Goal: Transaction & Acquisition: Purchase product/service

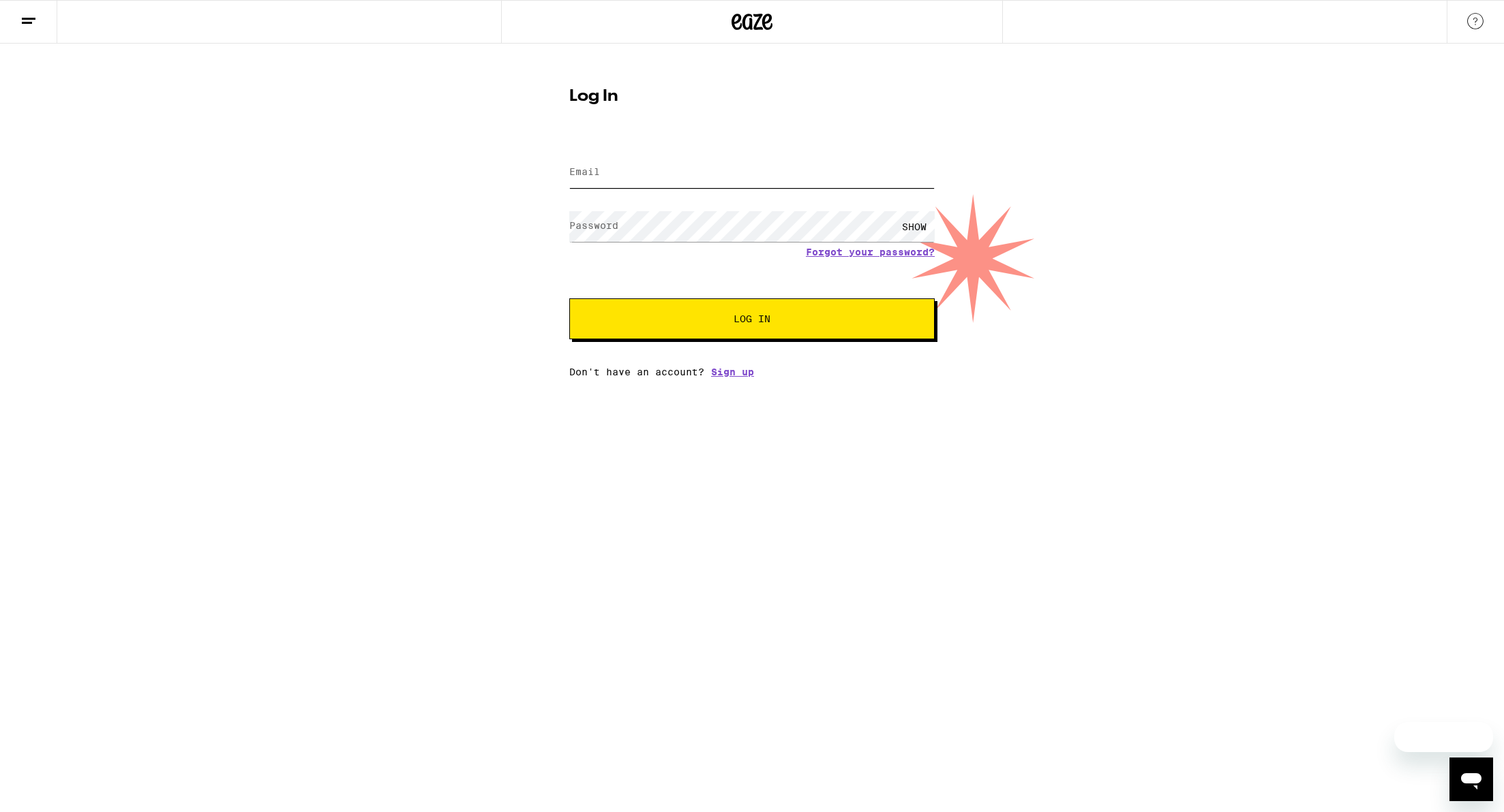
type input "[EMAIL_ADDRESS][DOMAIN_NAME]"
click at [718, 327] on button "Log In" at bounding box center [752, 319] width 365 height 41
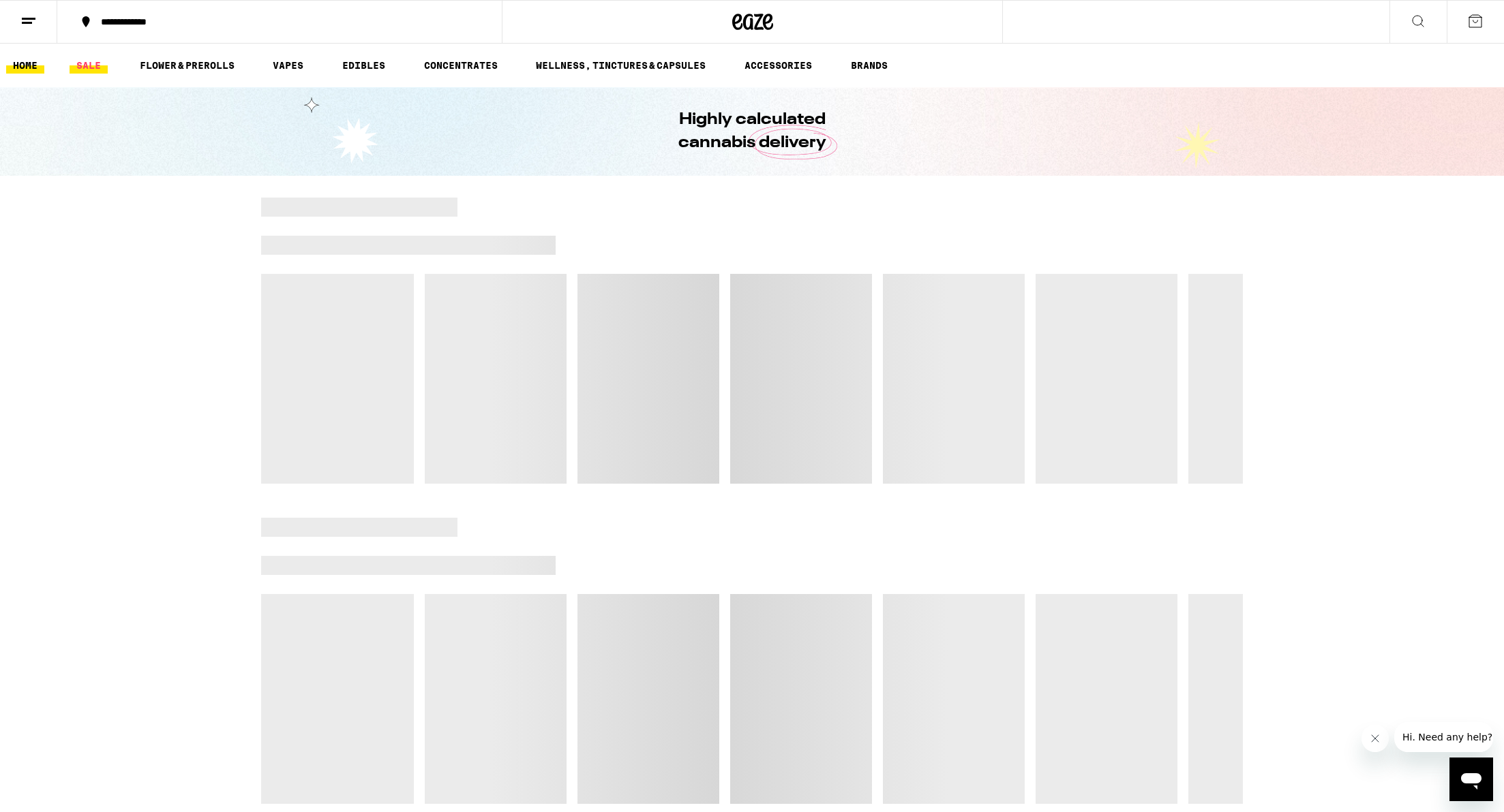
click at [89, 70] on link "SALE" at bounding box center [88, 66] width 38 height 17
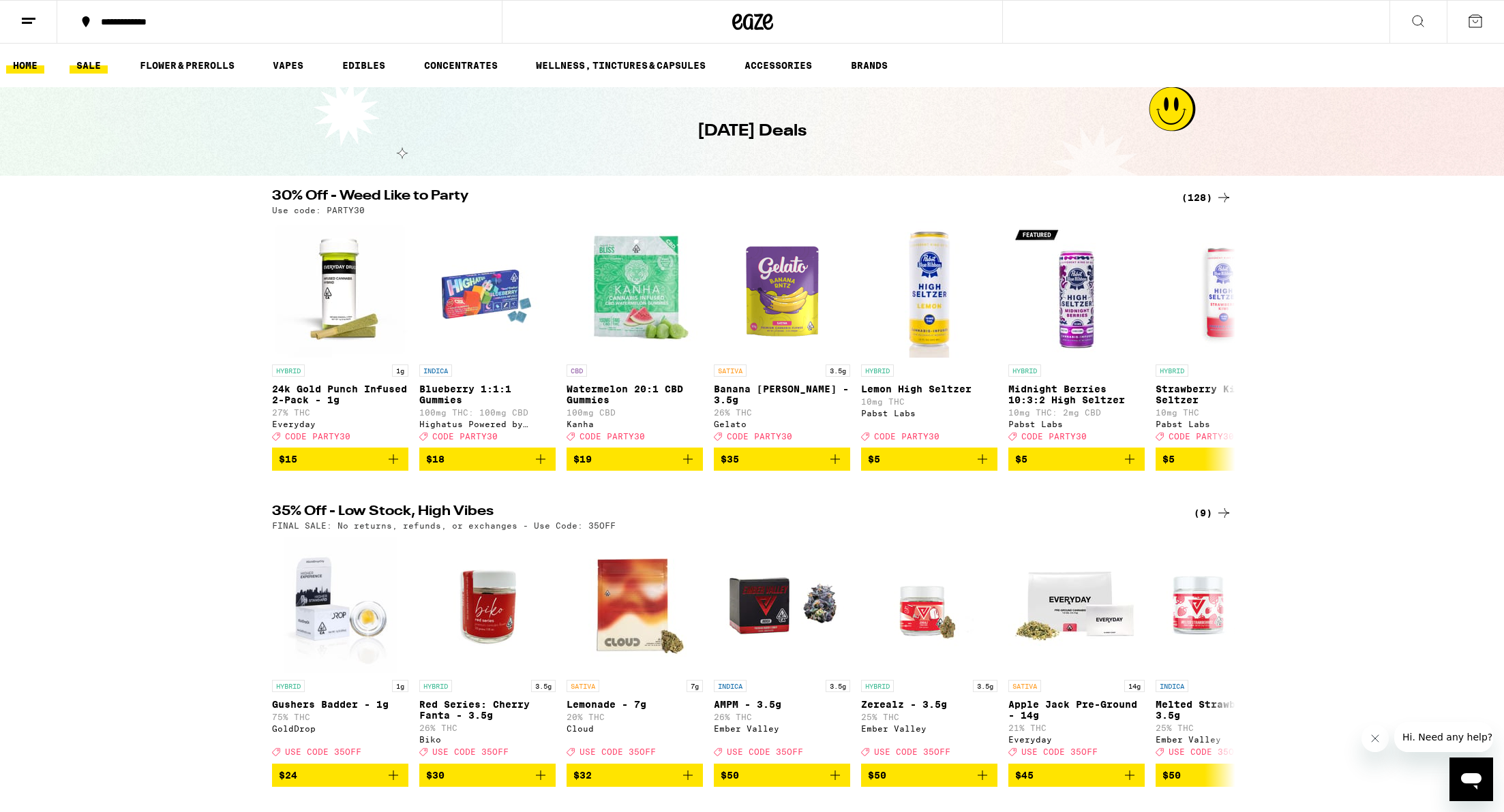
click at [40, 66] on link "HOME" at bounding box center [25, 66] width 38 height 17
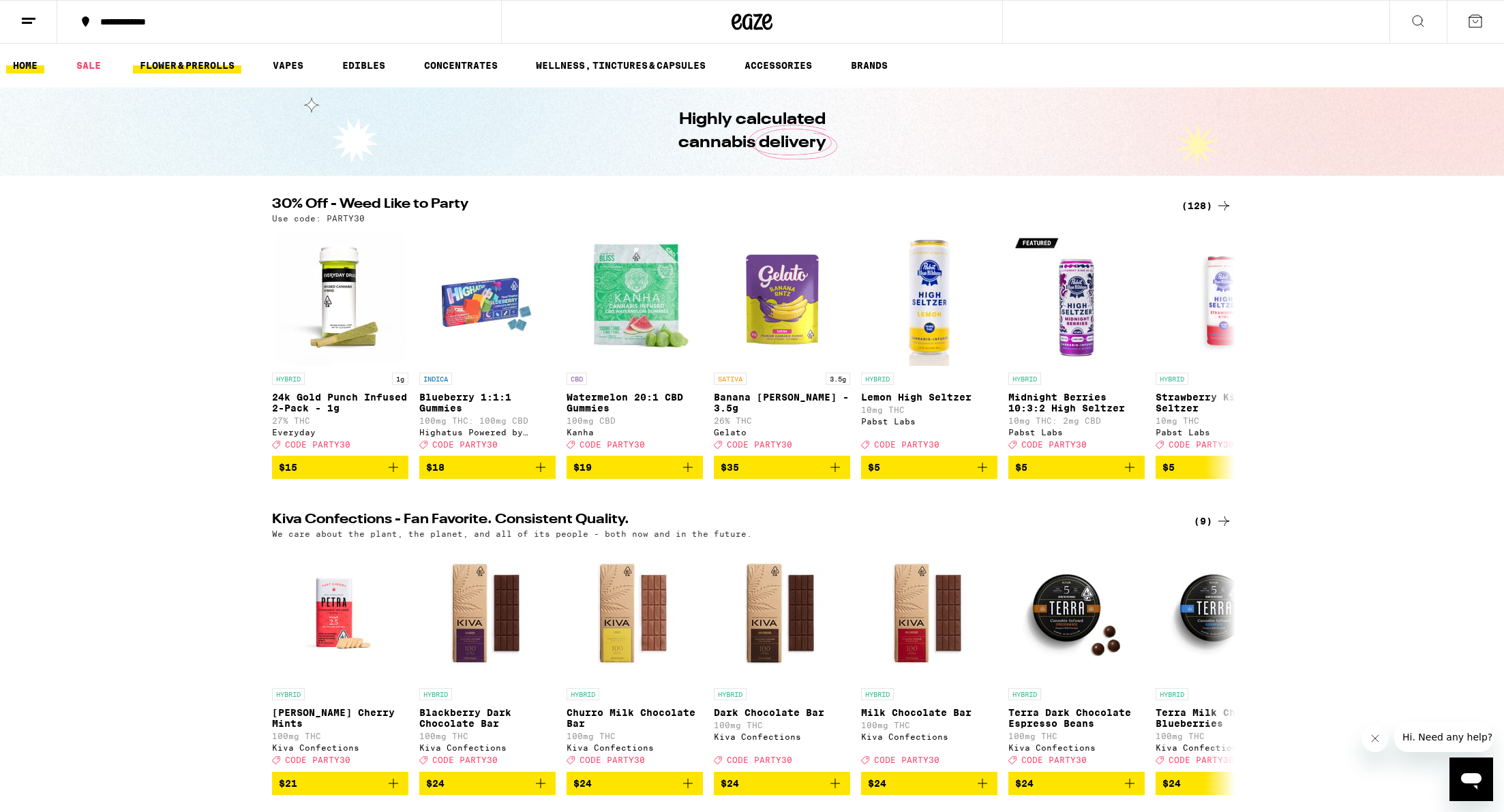
click at [182, 65] on link "FLOWER & PREROLLS" at bounding box center [186, 66] width 108 height 17
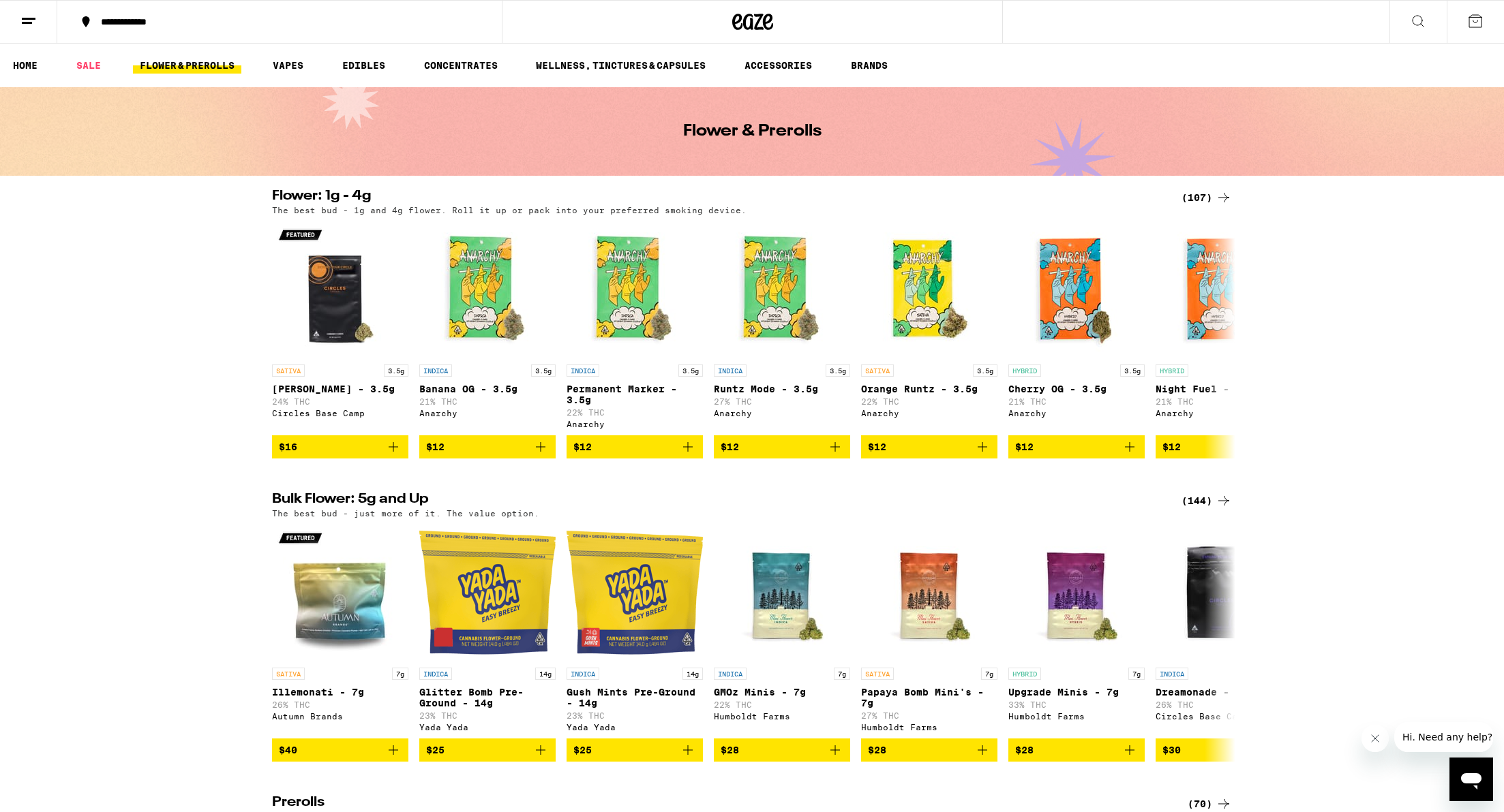
click at [1206, 509] on div "(144)" at bounding box center [1206, 501] width 50 height 17
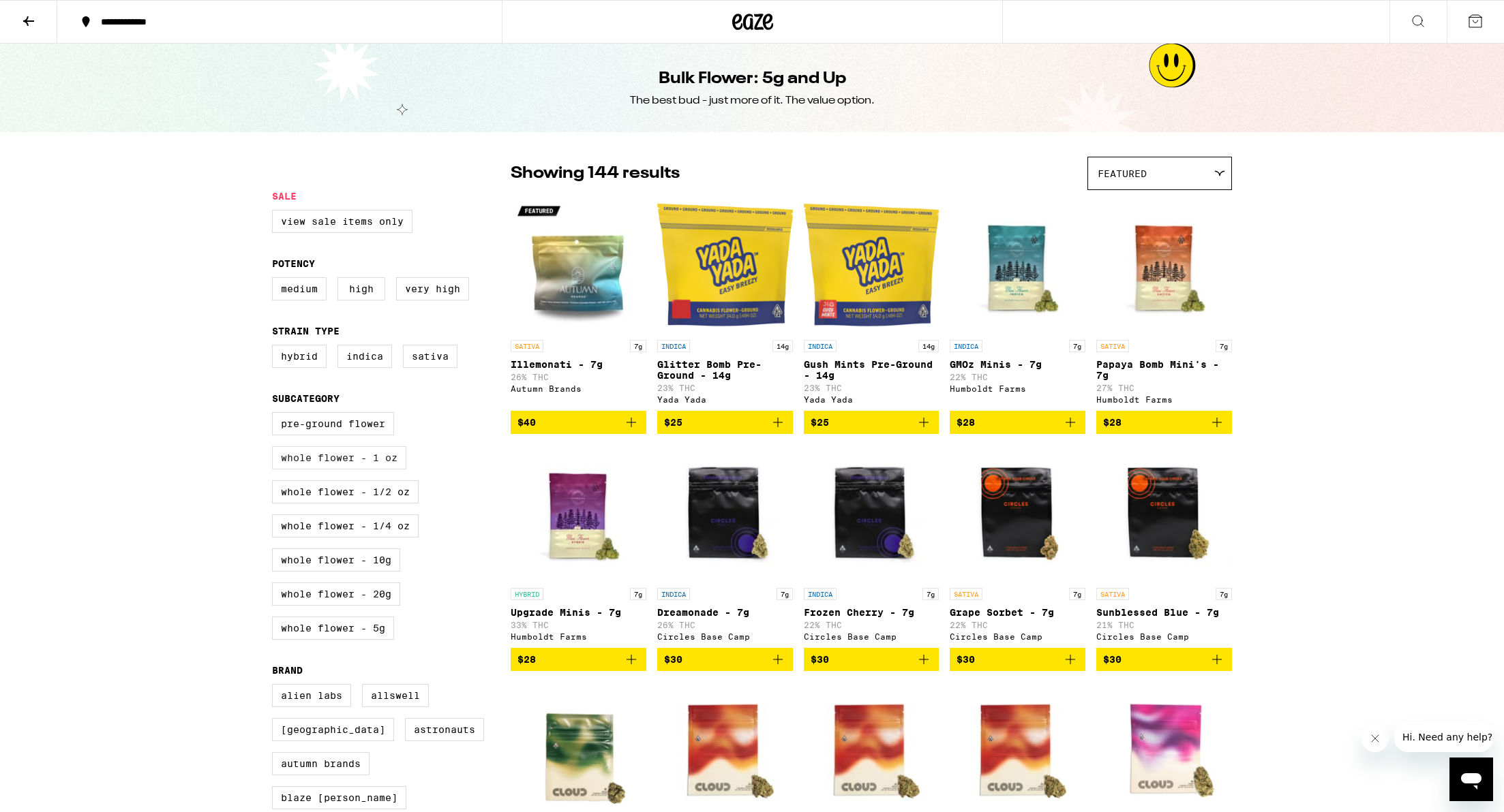
click at [331, 470] on label "Whole Flower - 1 oz" at bounding box center [338, 458] width 134 height 23
click at [275, 415] on input "Whole Flower - 1 oz" at bounding box center [274, 414] width 1 height 1
checkbox input "true"
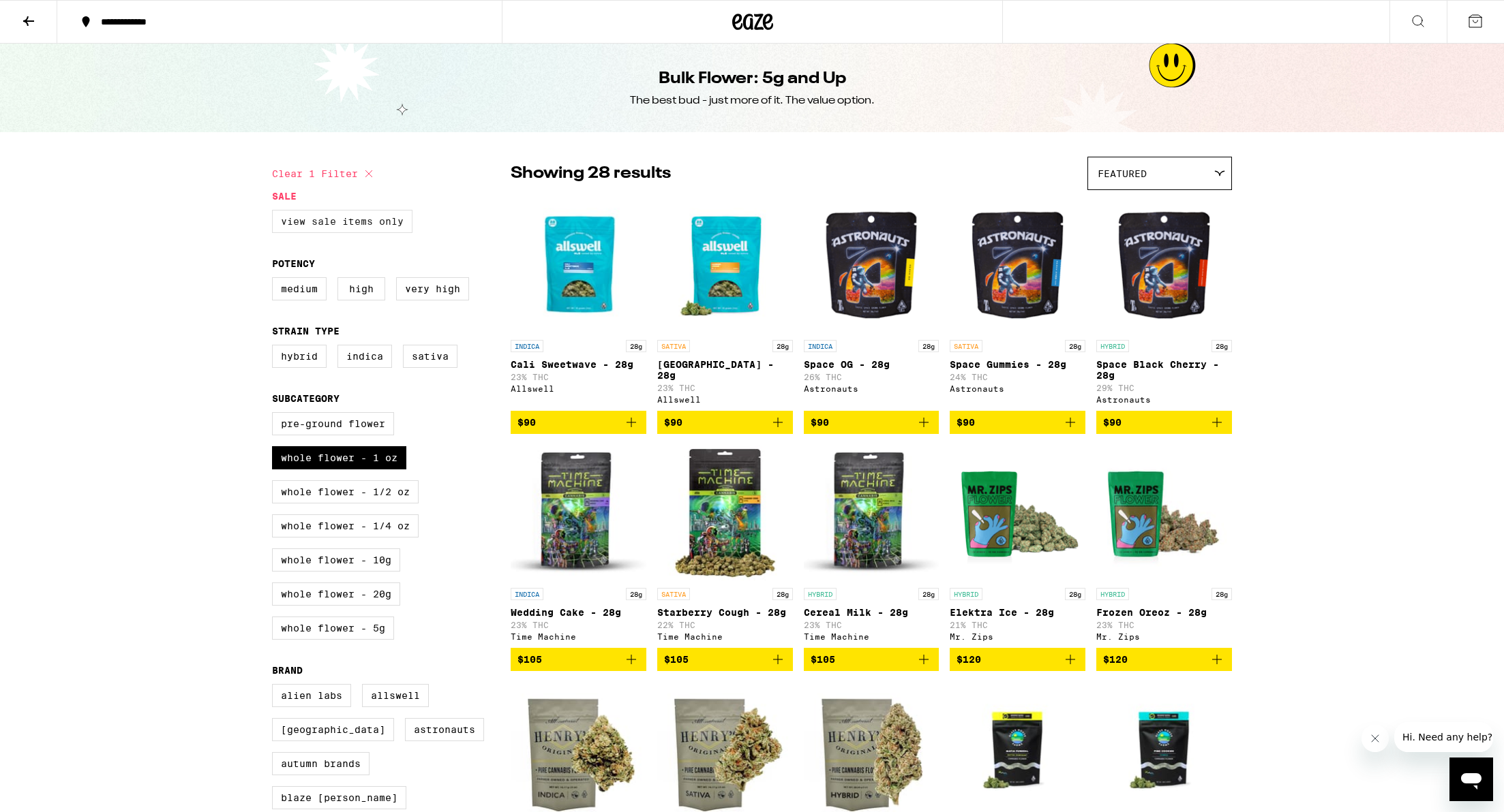
click at [333, 222] on label "View Sale Items Only" at bounding box center [341, 221] width 140 height 23
click at [275, 212] on input "View Sale Items Only" at bounding box center [274, 212] width 1 height 1
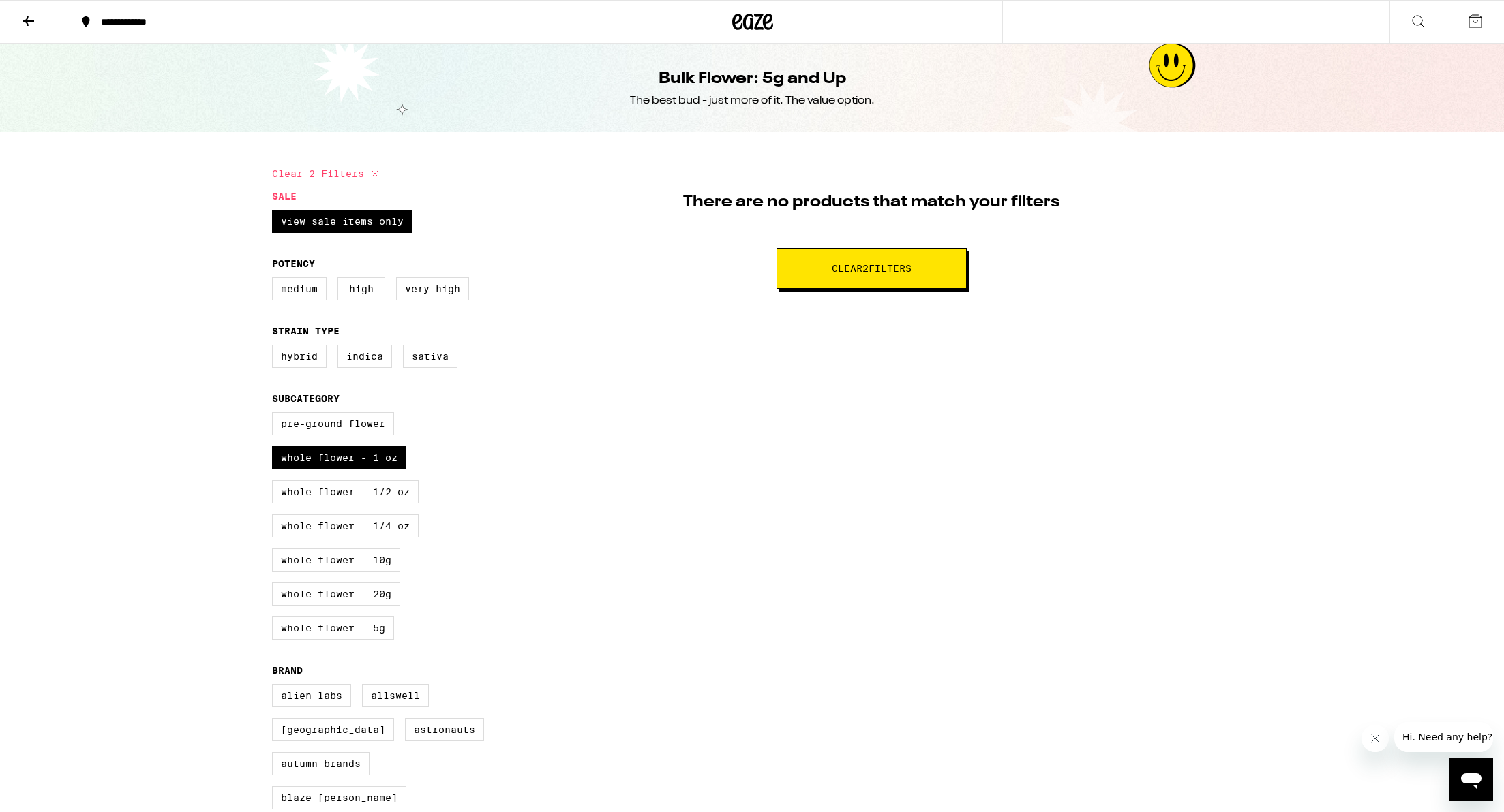
click at [885, 279] on button "Clear 2 filter s" at bounding box center [871, 269] width 190 height 41
checkbox input "false"
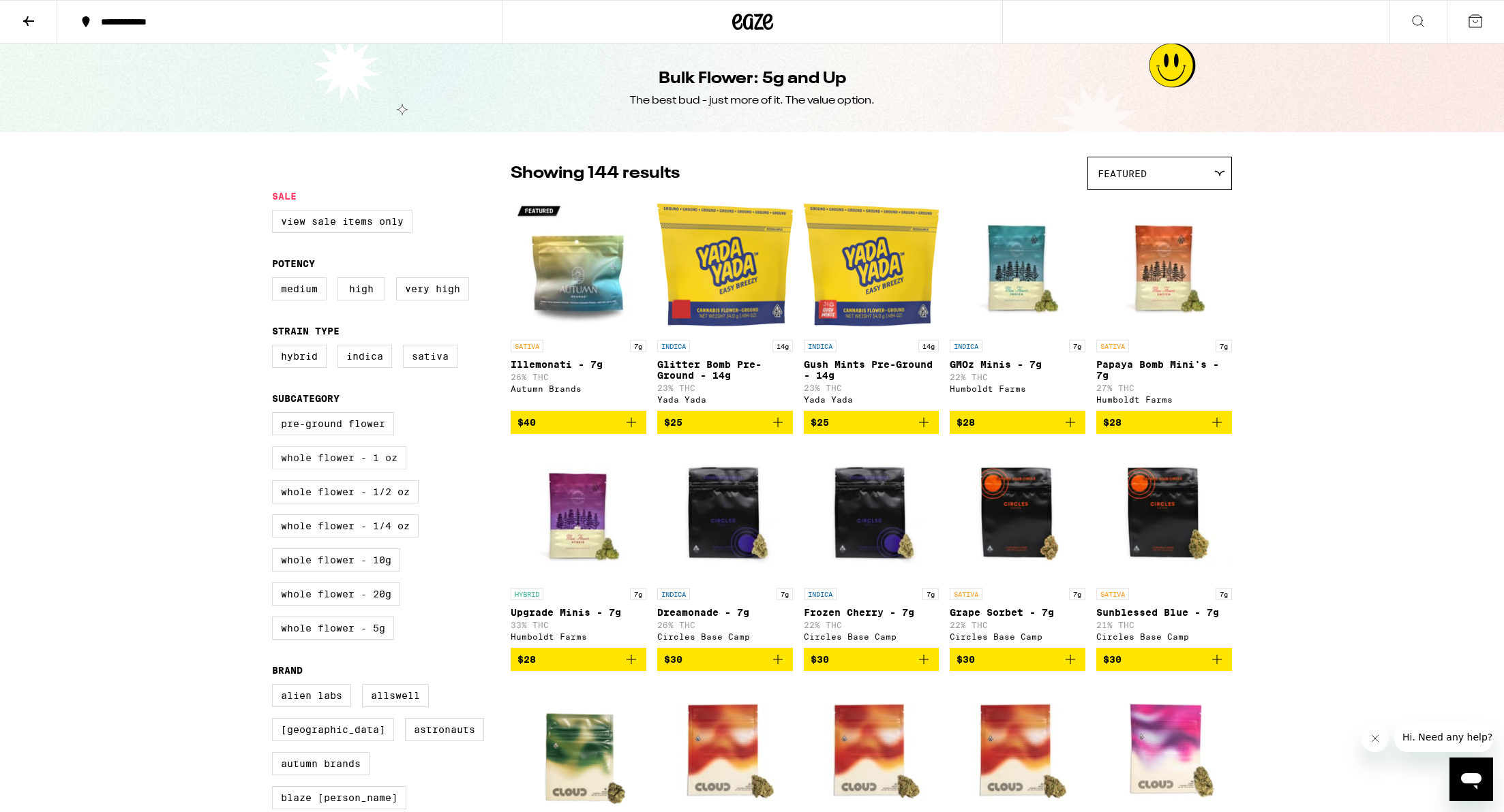
click at [346, 470] on label "Whole Flower - 1 oz" at bounding box center [338, 458] width 134 height 23
click at [275, 415] on input "Whole Flower - 1 oz" at bounding box center [274, 414] width 1 height 1
checkbox input "true"
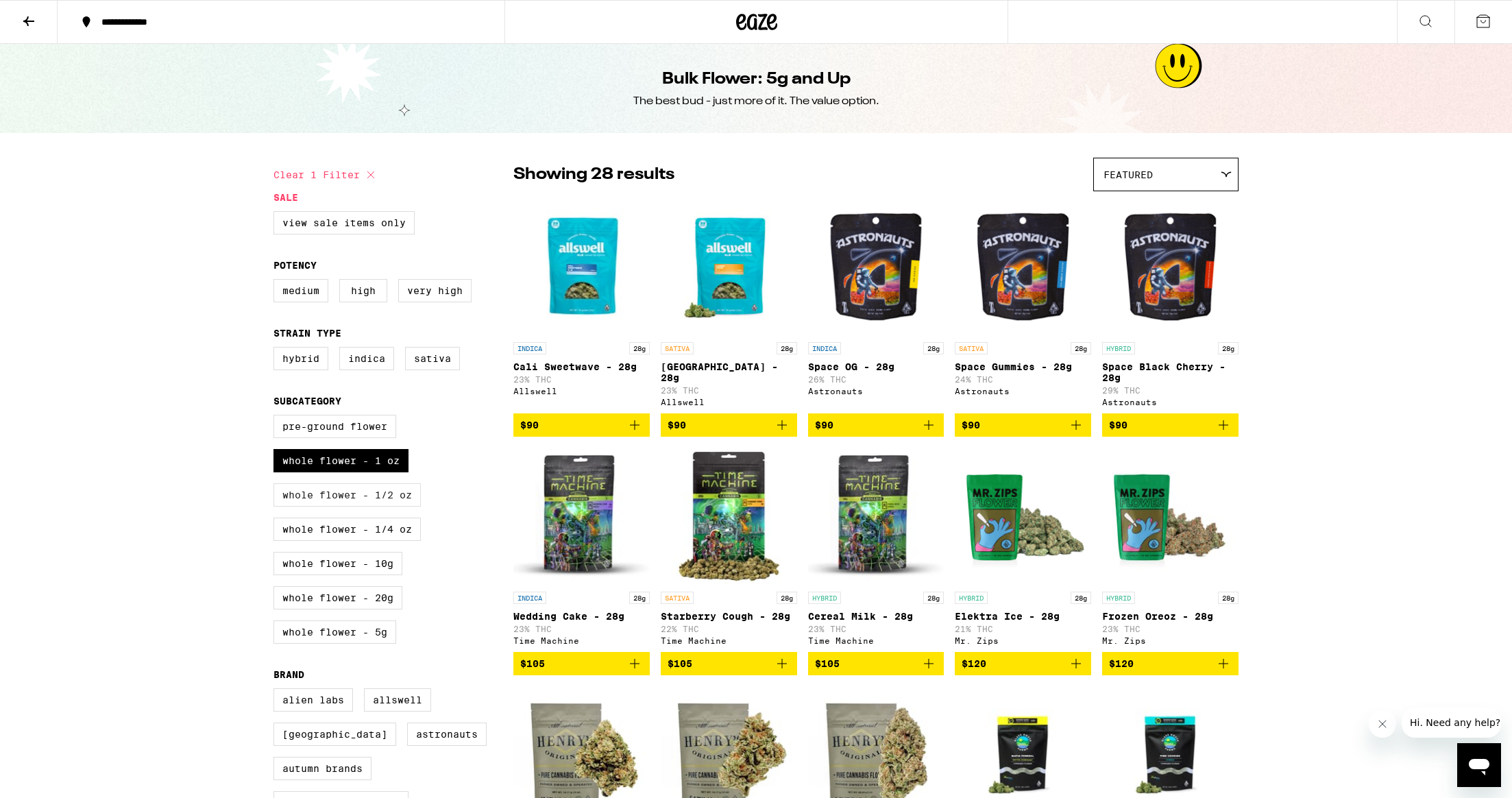
click at [375, 506] on label "Whole Flower - 1/2 oz" at bounding box center [347, 494] width 147 height 23
click at [277, 418] on input "Whole Flower - 1/2 oz" at bounding box center [276, 417] width 1 height 1
checkbox input "true"
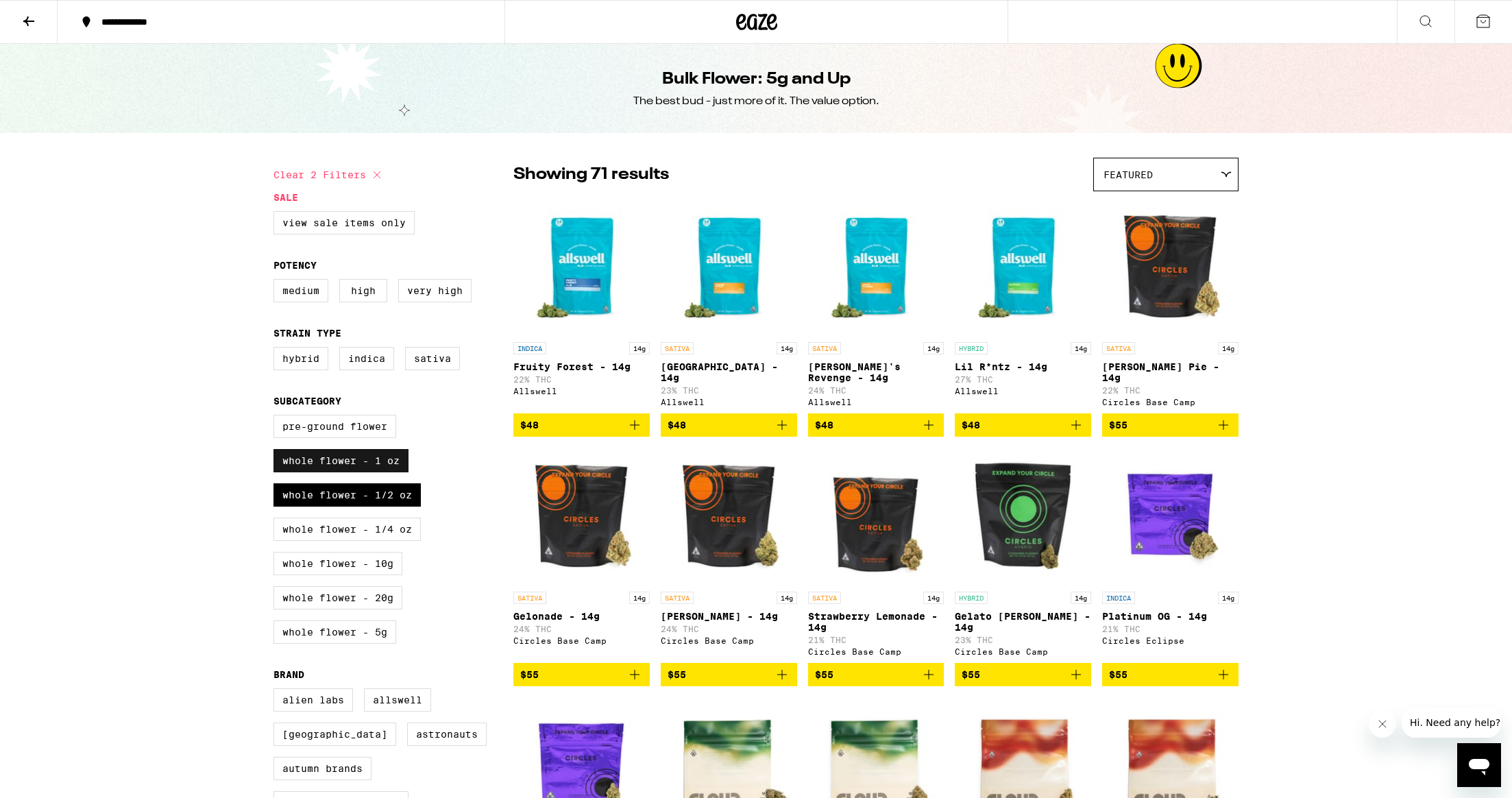
click at [364, 473] on label "Whole Flower - 1 oz" at bounding box center [340, 461] width 135 height 23
click at [277, 418] on input "Whole Flower - 1 oz" at bounding box center [276, 417] width 1 height 1
checkbox input "false"
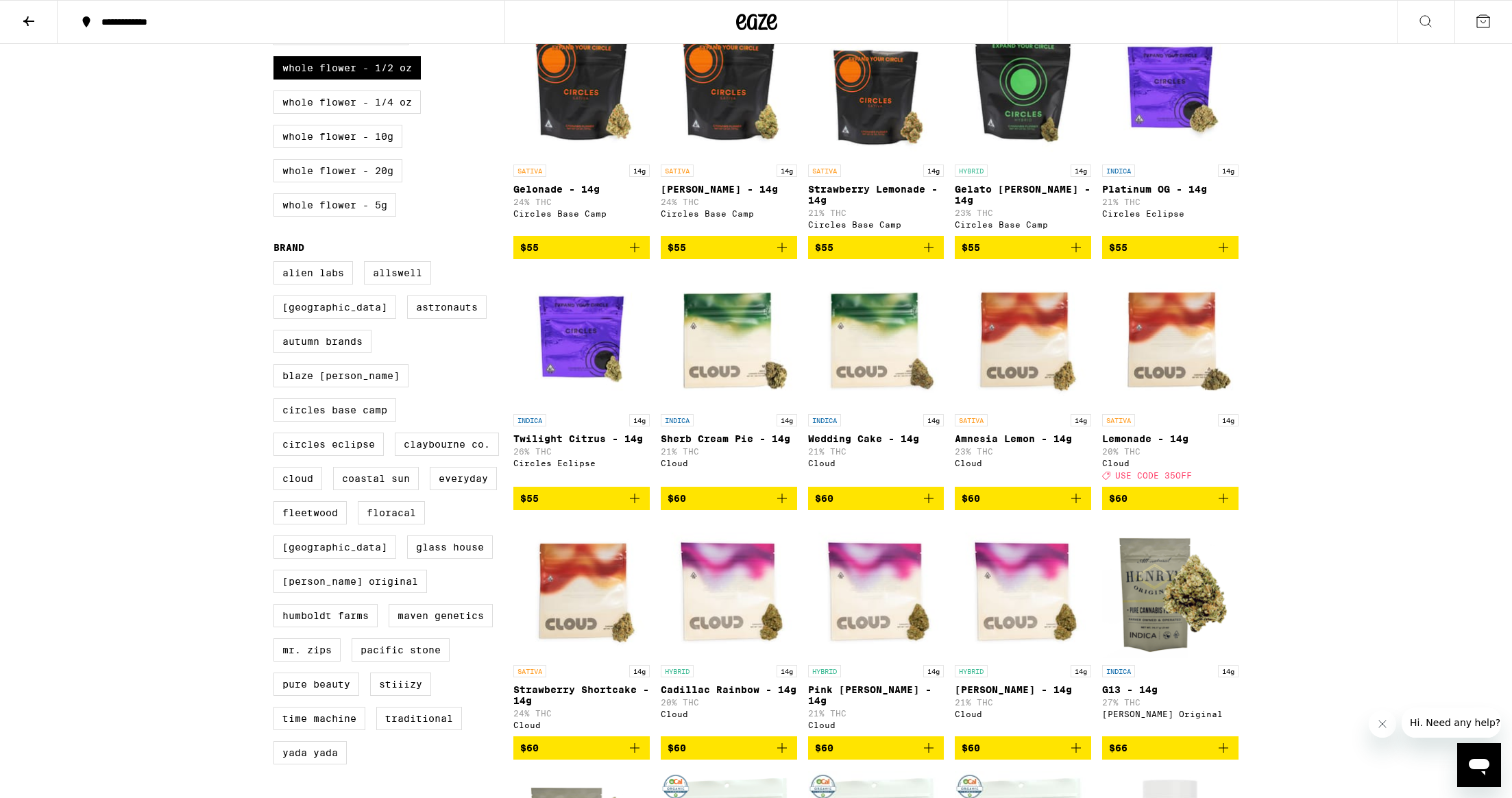
scroll to position [436, 0]
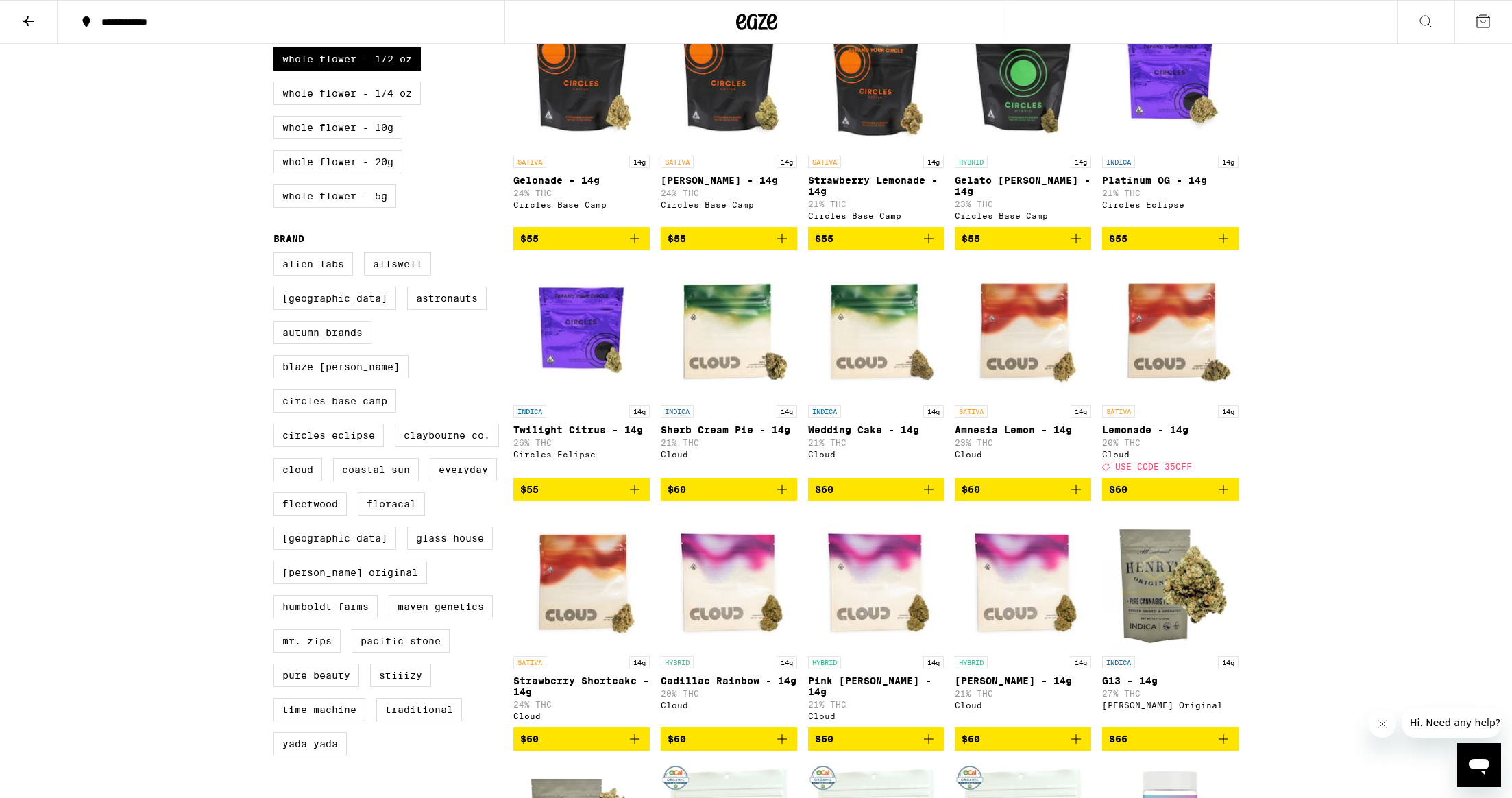
click at [1157, 343] on img "Open page for Lemonade - 14g from Cloud" at bounding box center [1170, 329] width 136 height 137
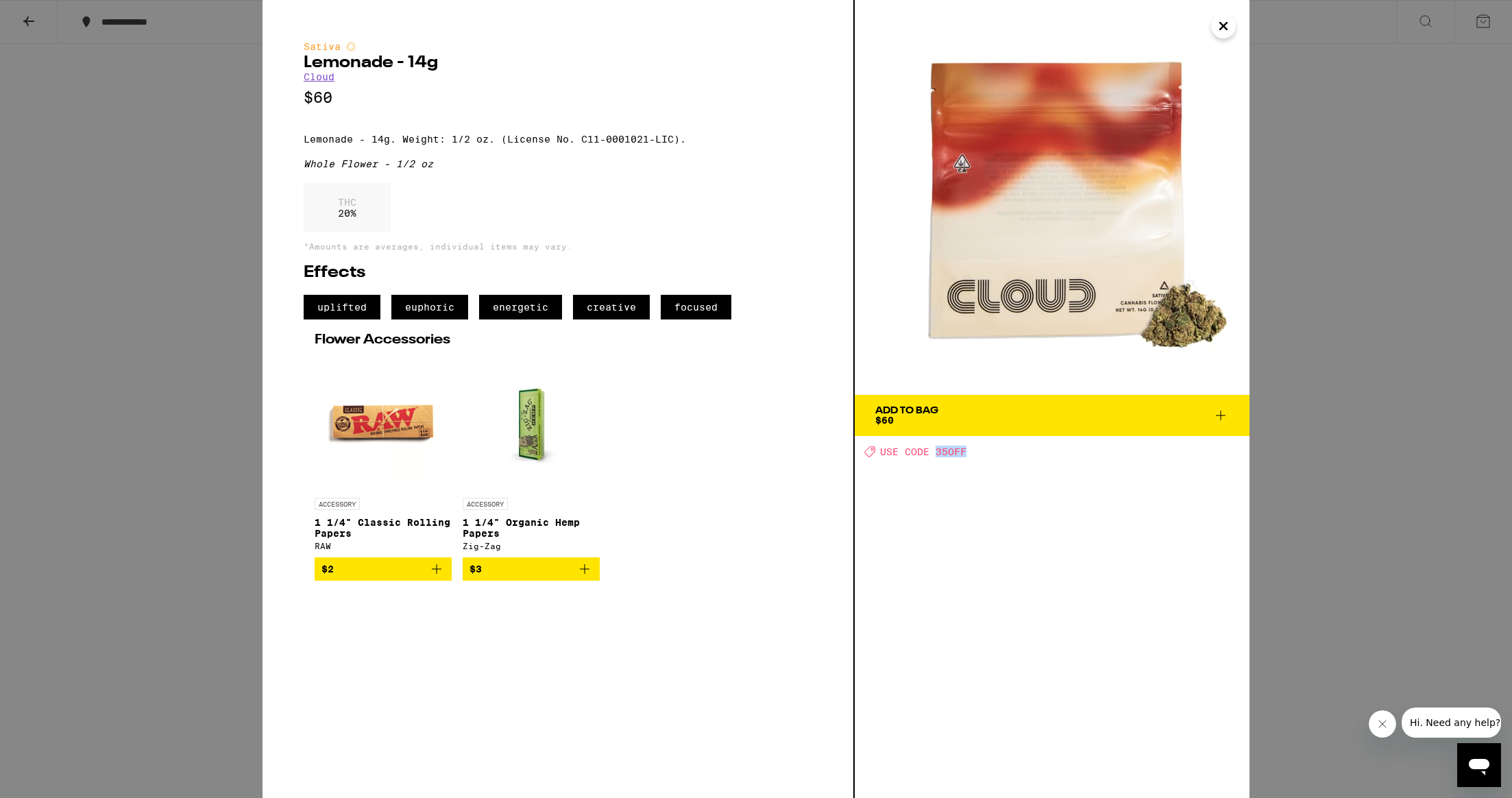
drag, startPoint x: 969, startPoint y: 452, endPoint x: 931, endPoint y: 472, distance: 42.9
click at [937, 455] on div "Deal Created with Sketch. USE CODE 35OFF" at bounding box center [1056, 451] width 385 height 11
copy span "35OFF"
click at [651, 240] on div "THC 20 %" at bounding box center [558, 211] width 509 height 56
click at [915, 416] on div "Add To Bag $60" at bounding box center [907, 415] width 63 height 20
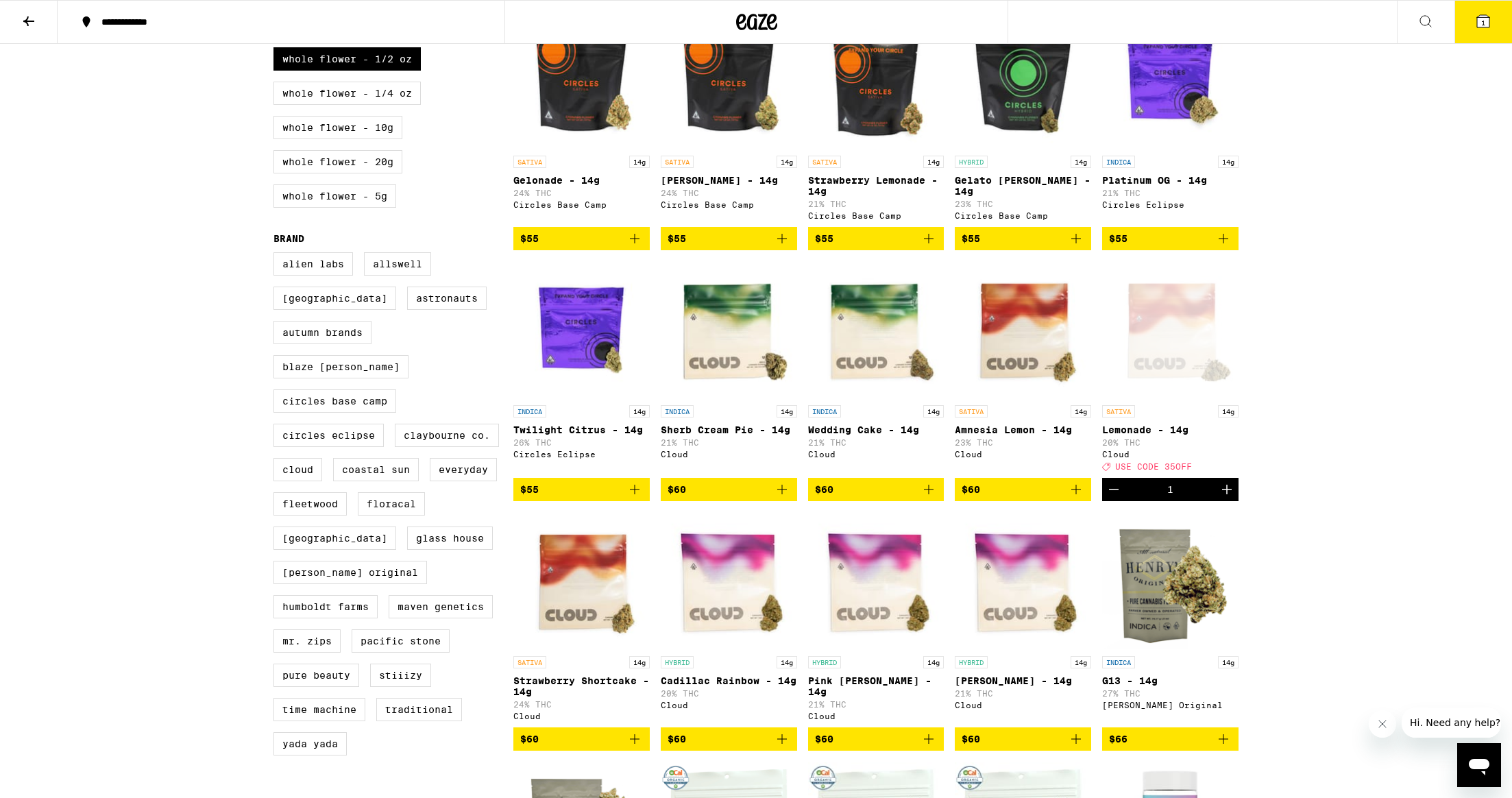
click at [1479, 20] on icon at bounding box center [1483, 21] width 12 height 12
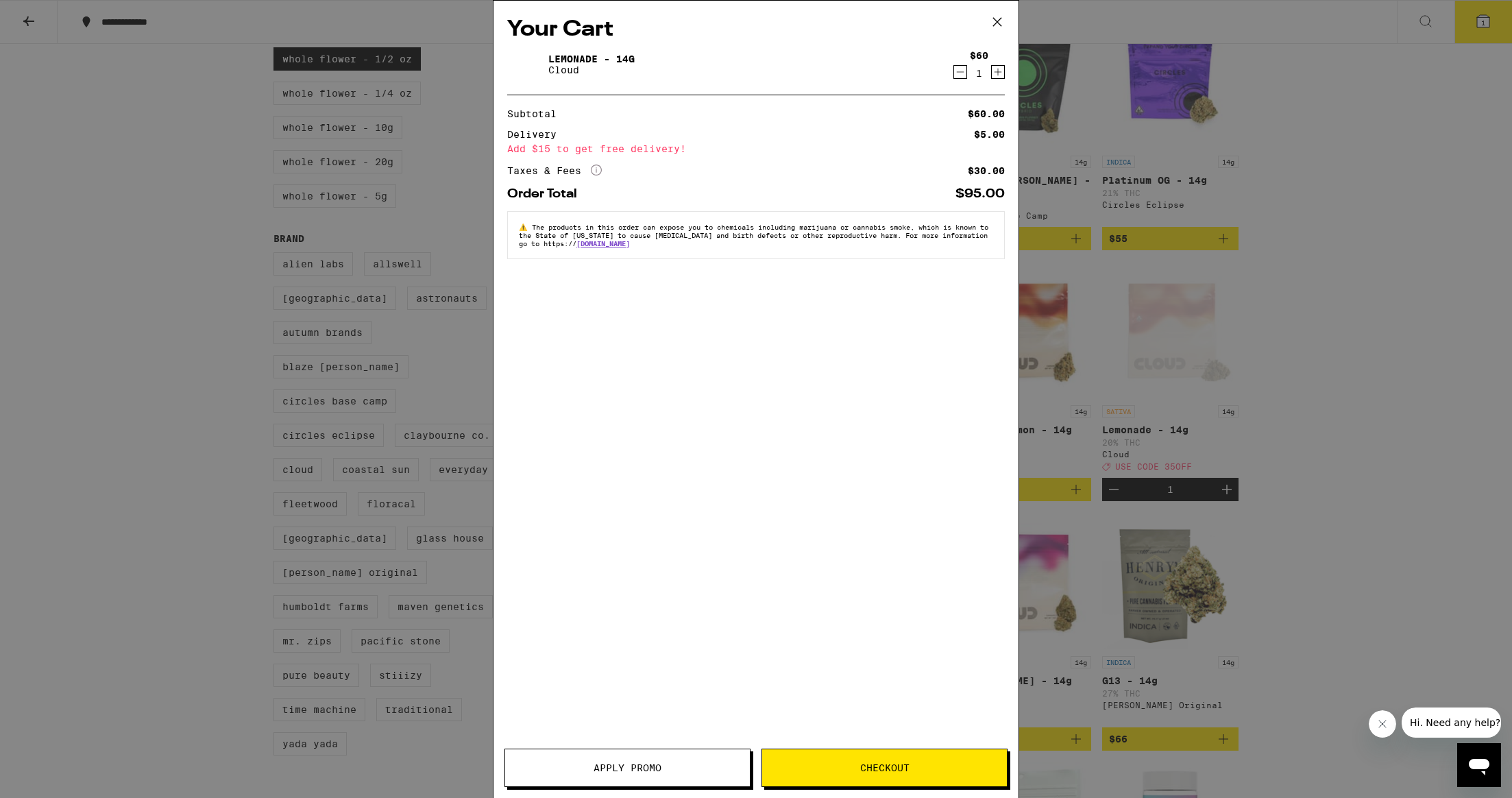
click at [998, 77] on icon "Increment" at bounding box center [997, 72] width 12 height 17
click at [649, 767] on span "Apply Promo" at bounding box center [627, 767] width 68 height 9
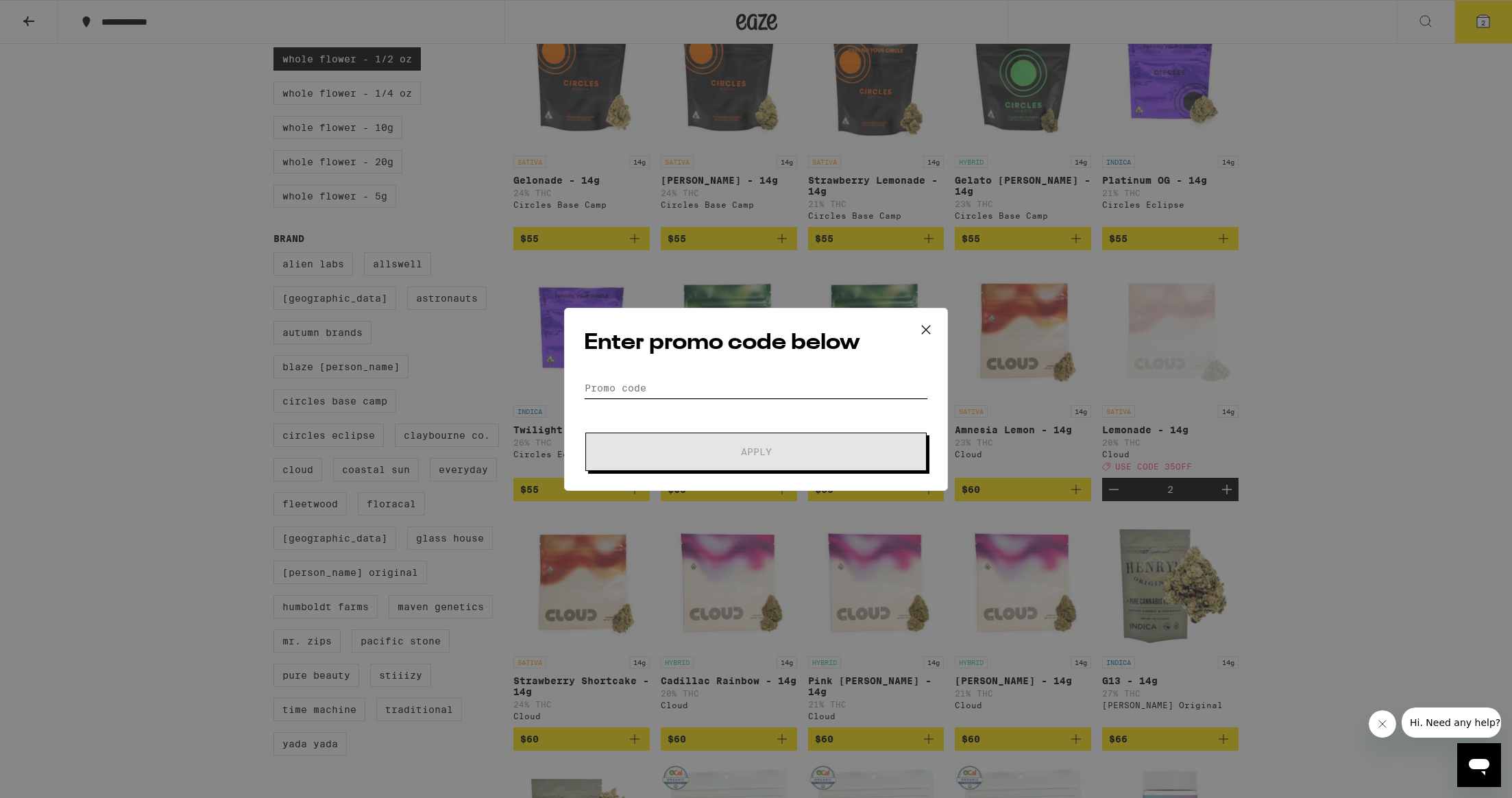
click at [647, 388] on input "Promo Code" at bounding box center [755, 388] width 344 height 21
paste input "35OFF"
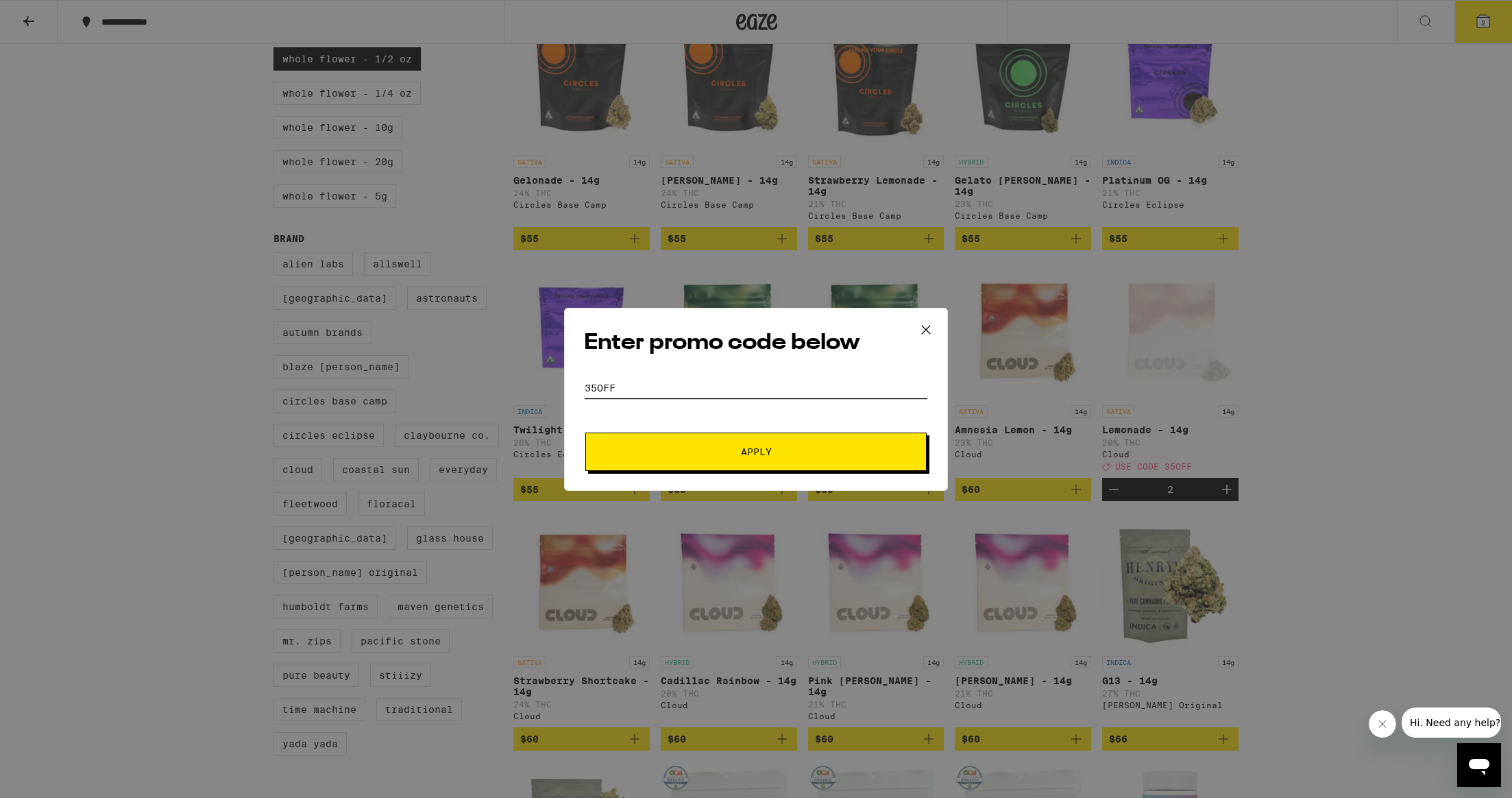
type input "35OFF"
click at [686, 449] on span "Apply" at bounding box center [756, 451] width 247 height 9
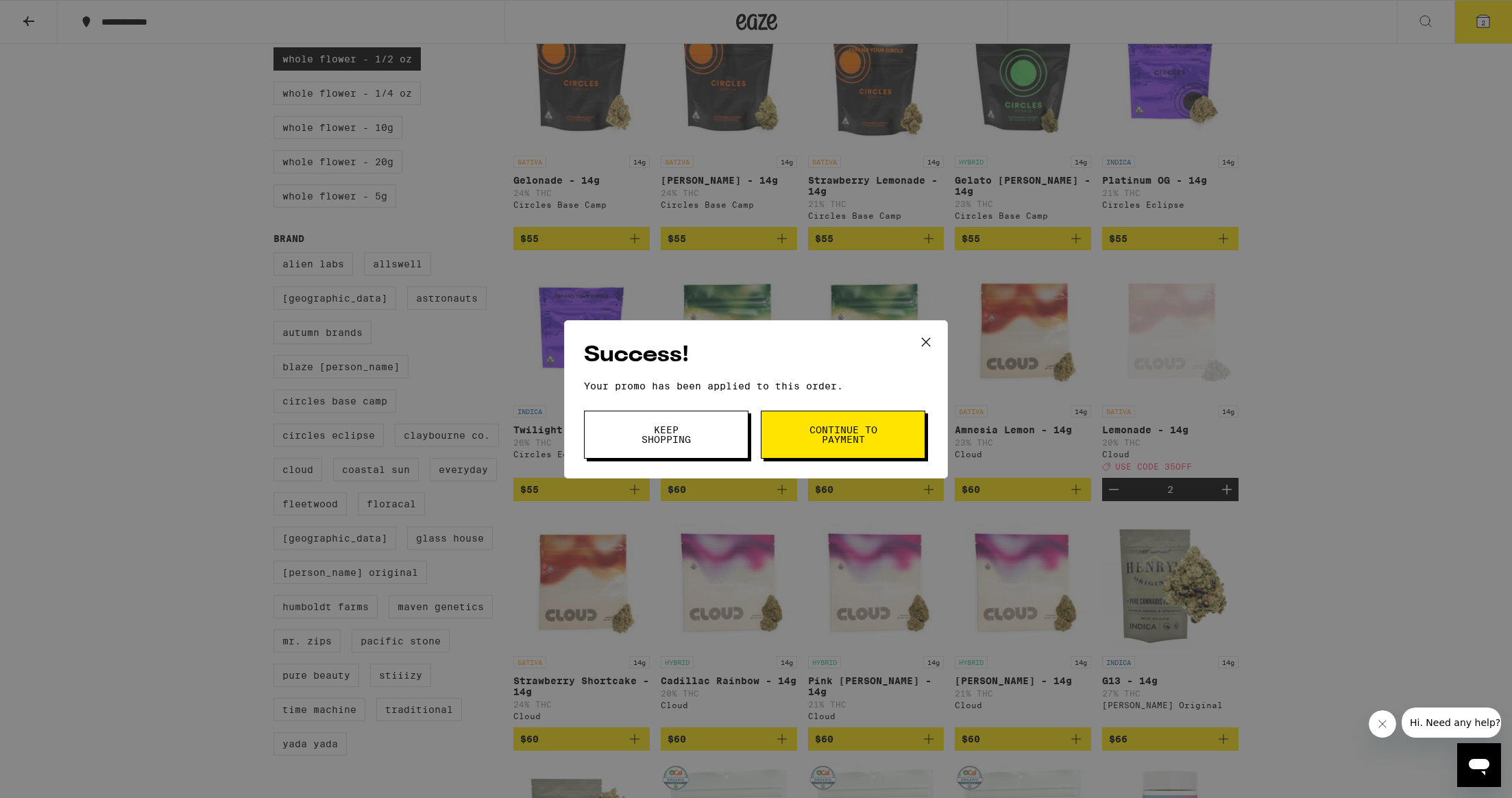
click at [812, 438] on span "Continue to payment" at bounding box center [843, 434] width 70 height 20
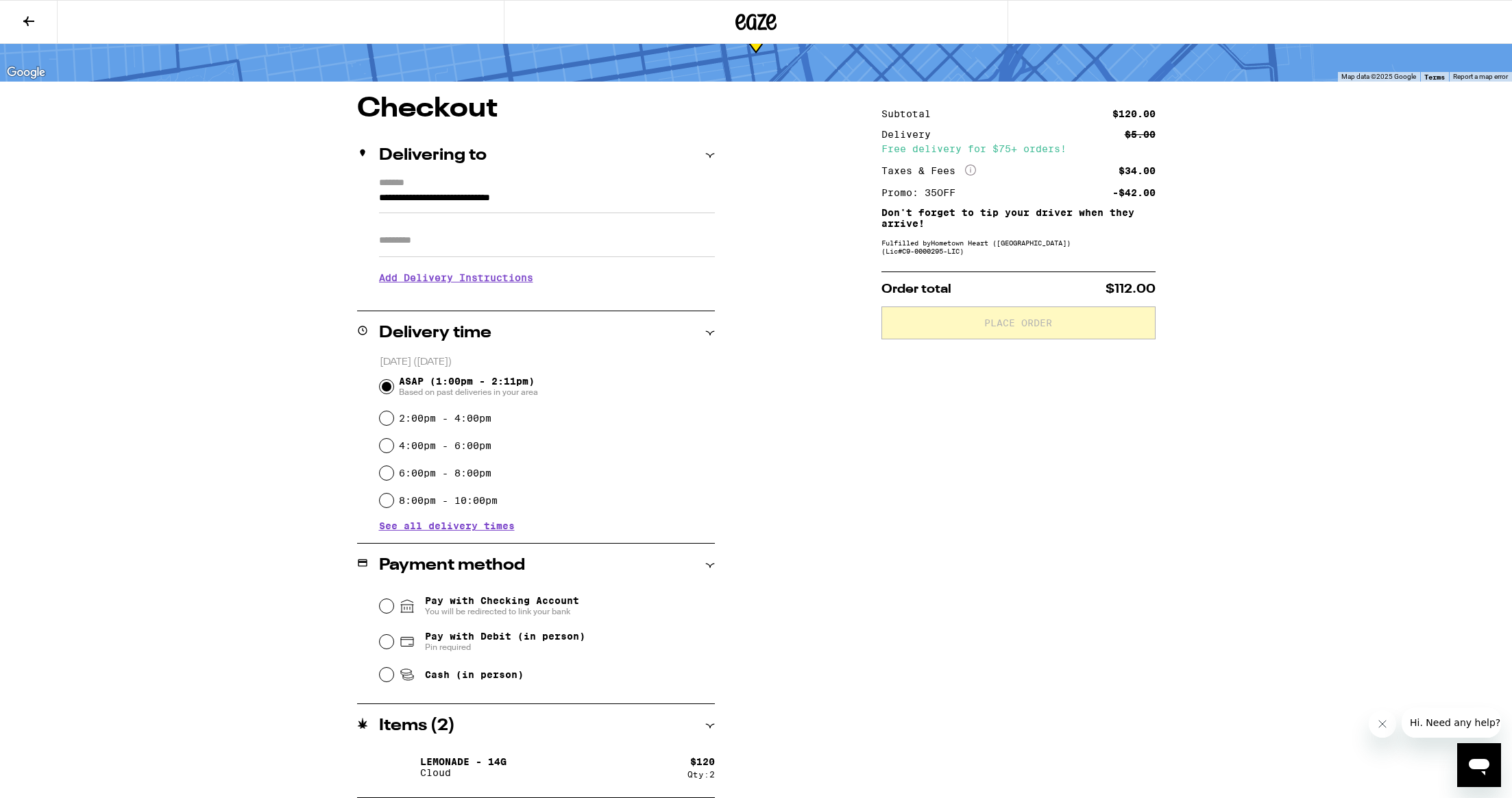
scroll to position [71, 0]
drag, startPoint x: 384, startPoint y: 644, endPoint x: 392, endPoint y: 645, distance: 8.1
click at [384, 644] on input "Pay with Debit (in person) Pin required" at bounding box center [386, 641] width 14 height 14
radio input "true"
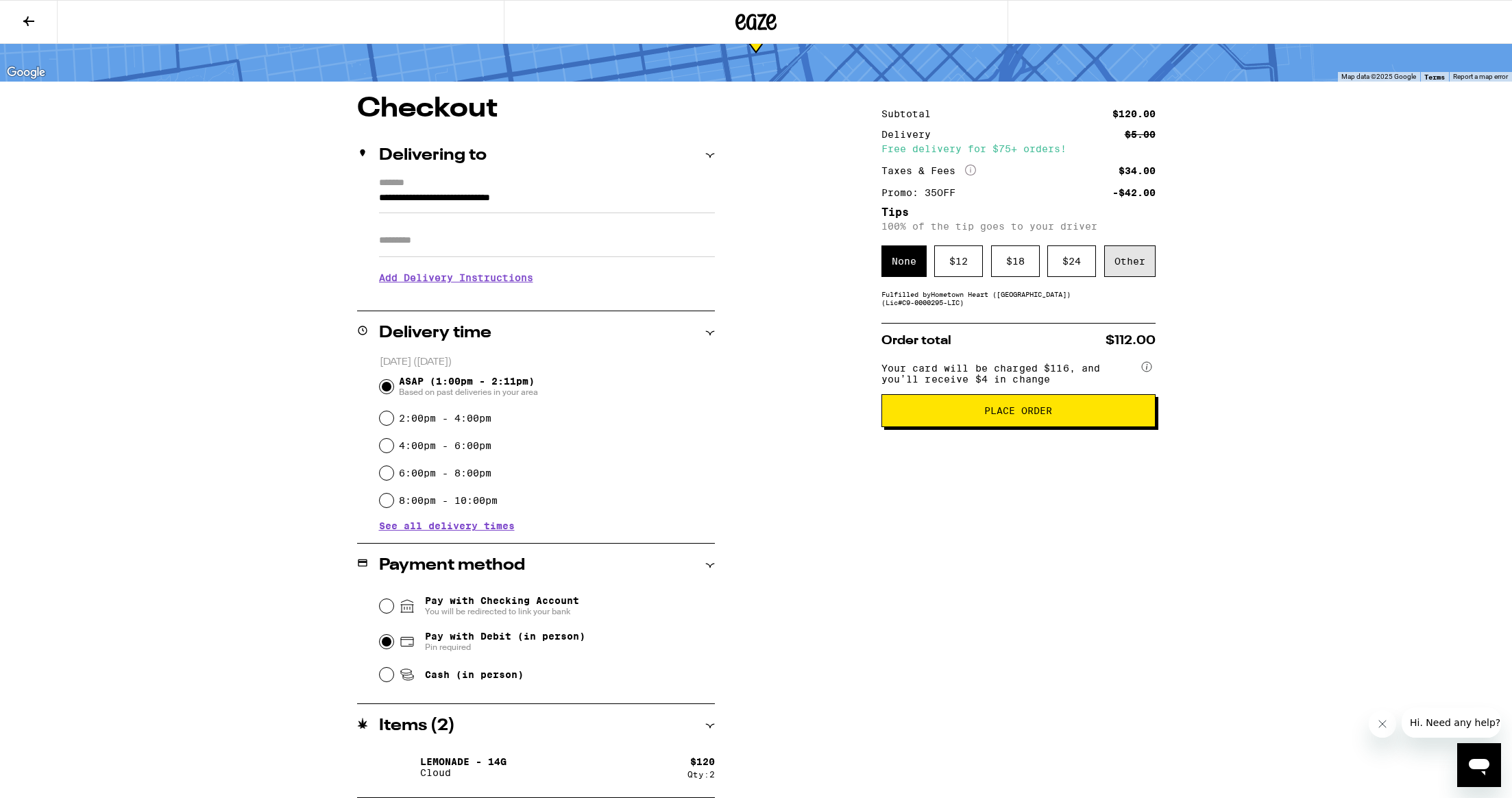
click at [1130, 262] on div "Other" at bounding box center [1130, 261] width 51 height 32
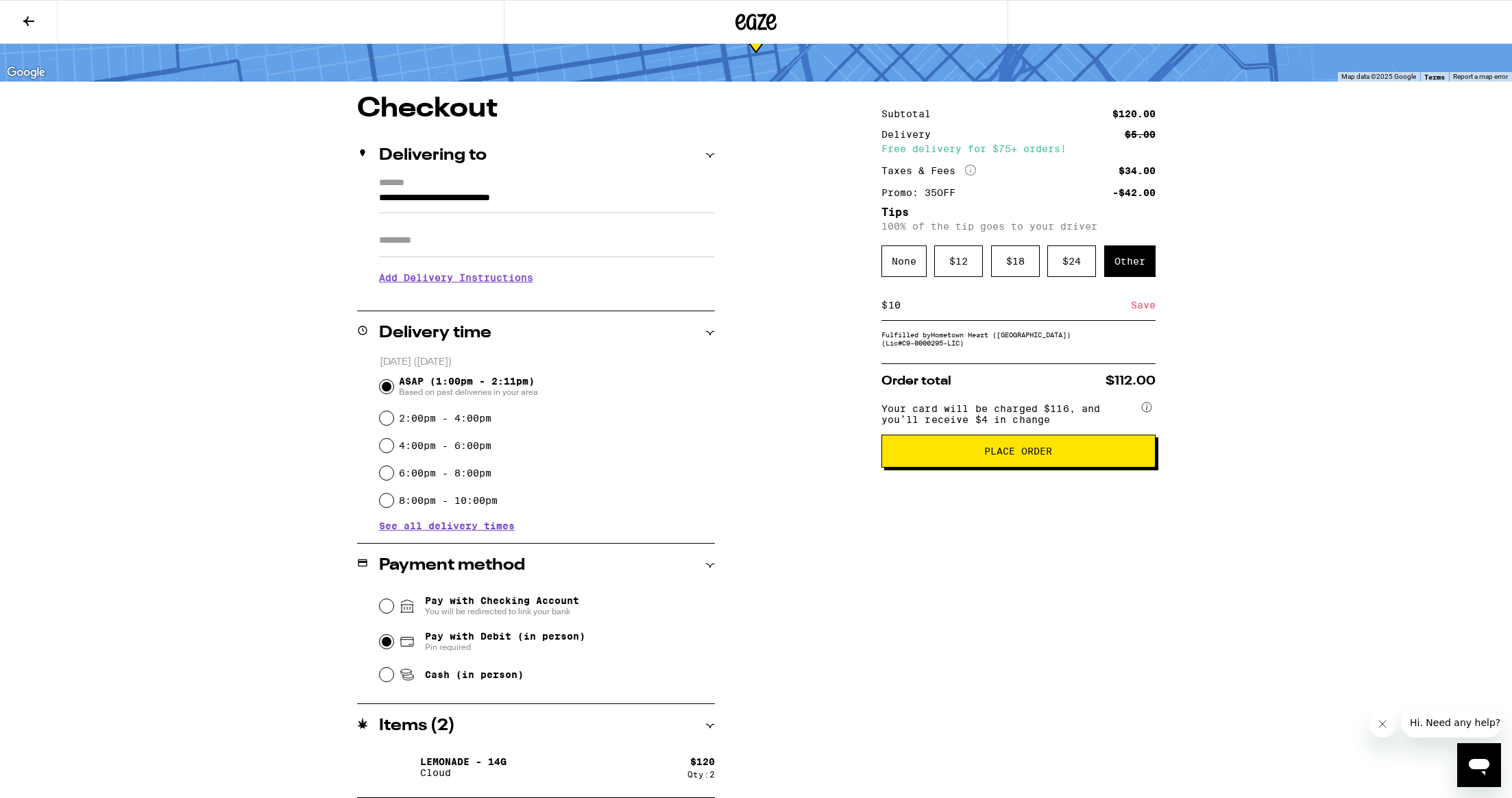
scroll to position [69, 0]
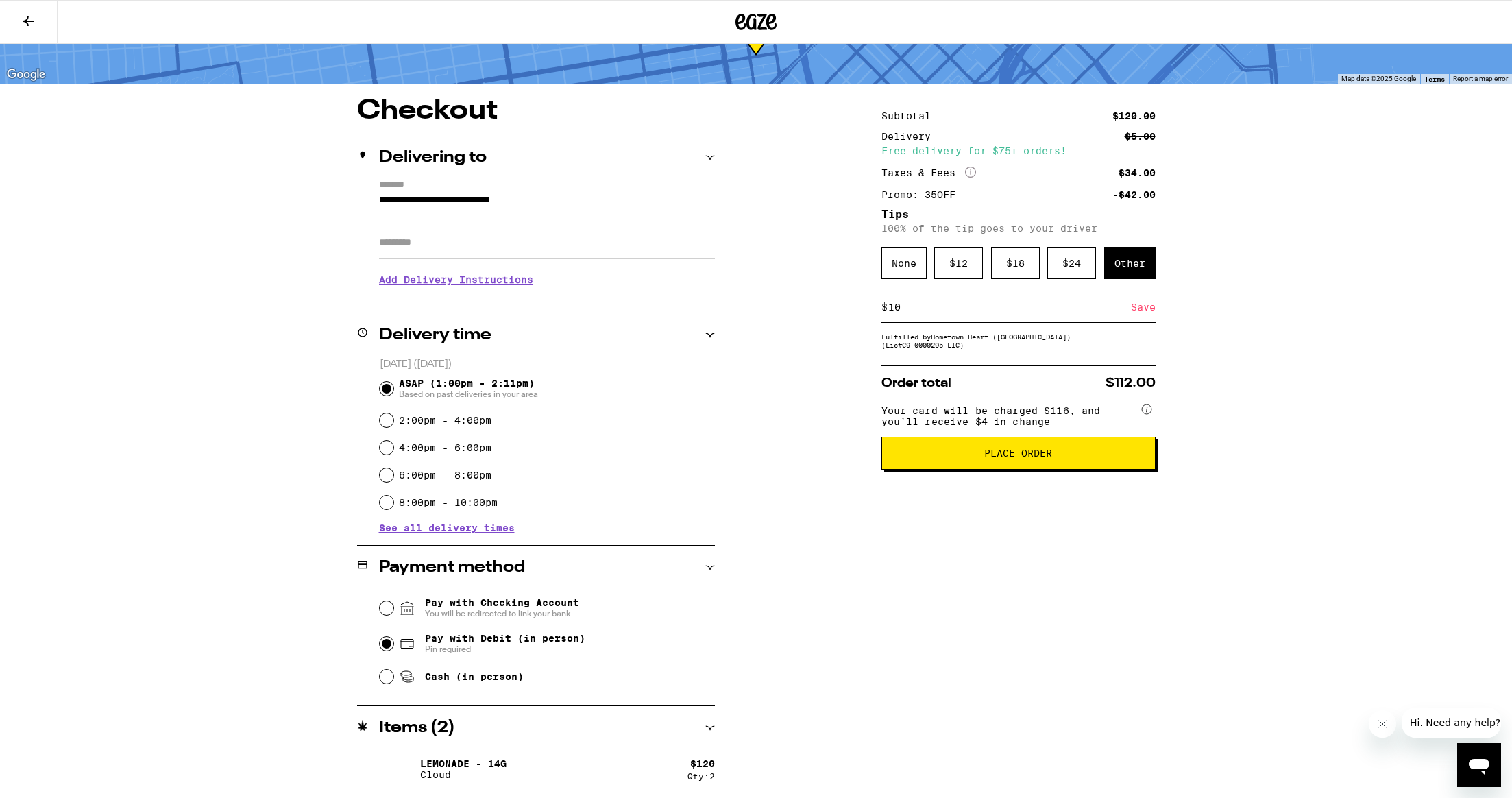
type input "10"
click at [1021, 458] on span "Place Order" at bounding box center [1018, 453] width 68 height 9
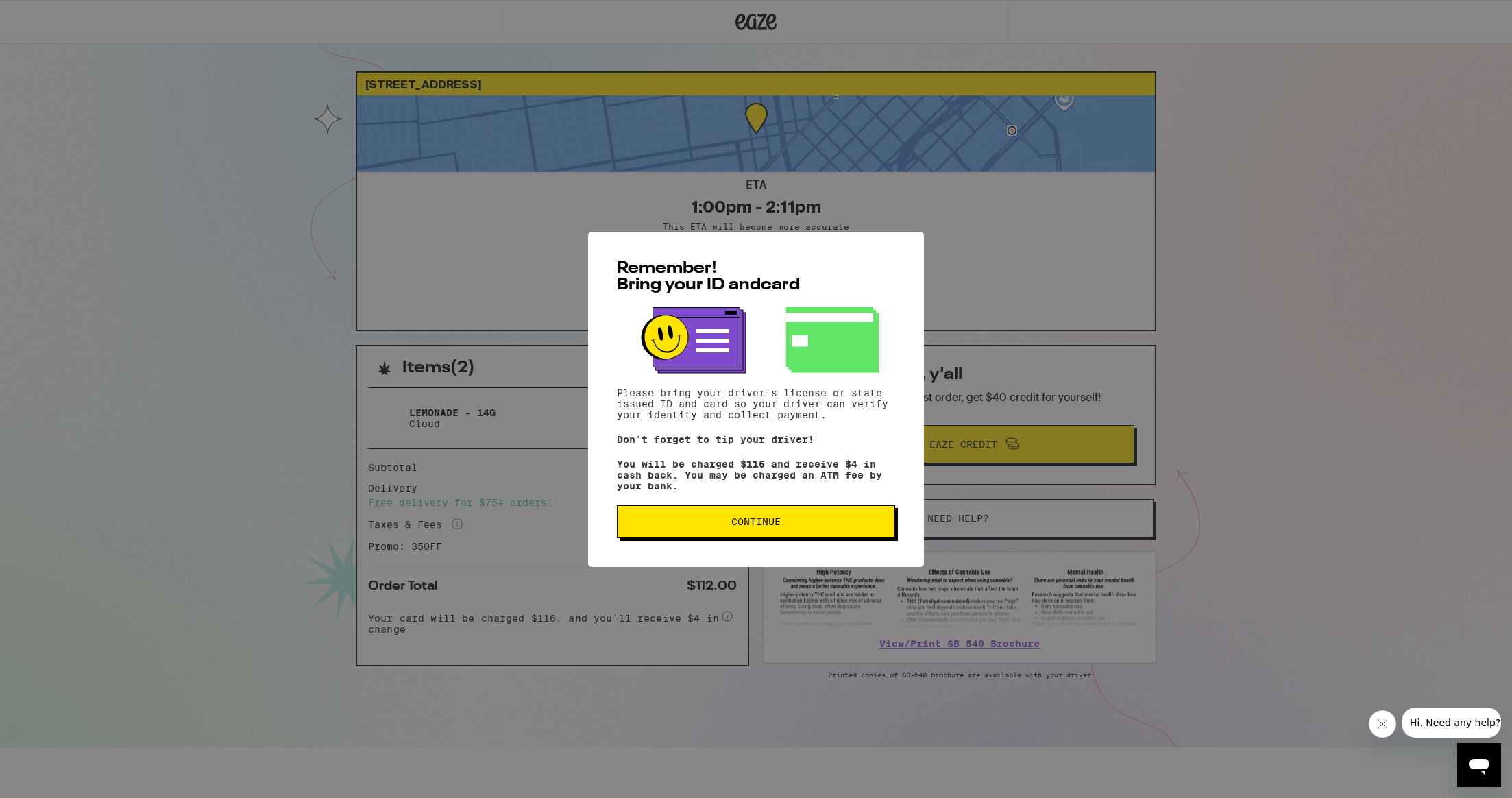
click at [833, 524] on span "Continue" at bounding box center [756, 521] width 255 height 9
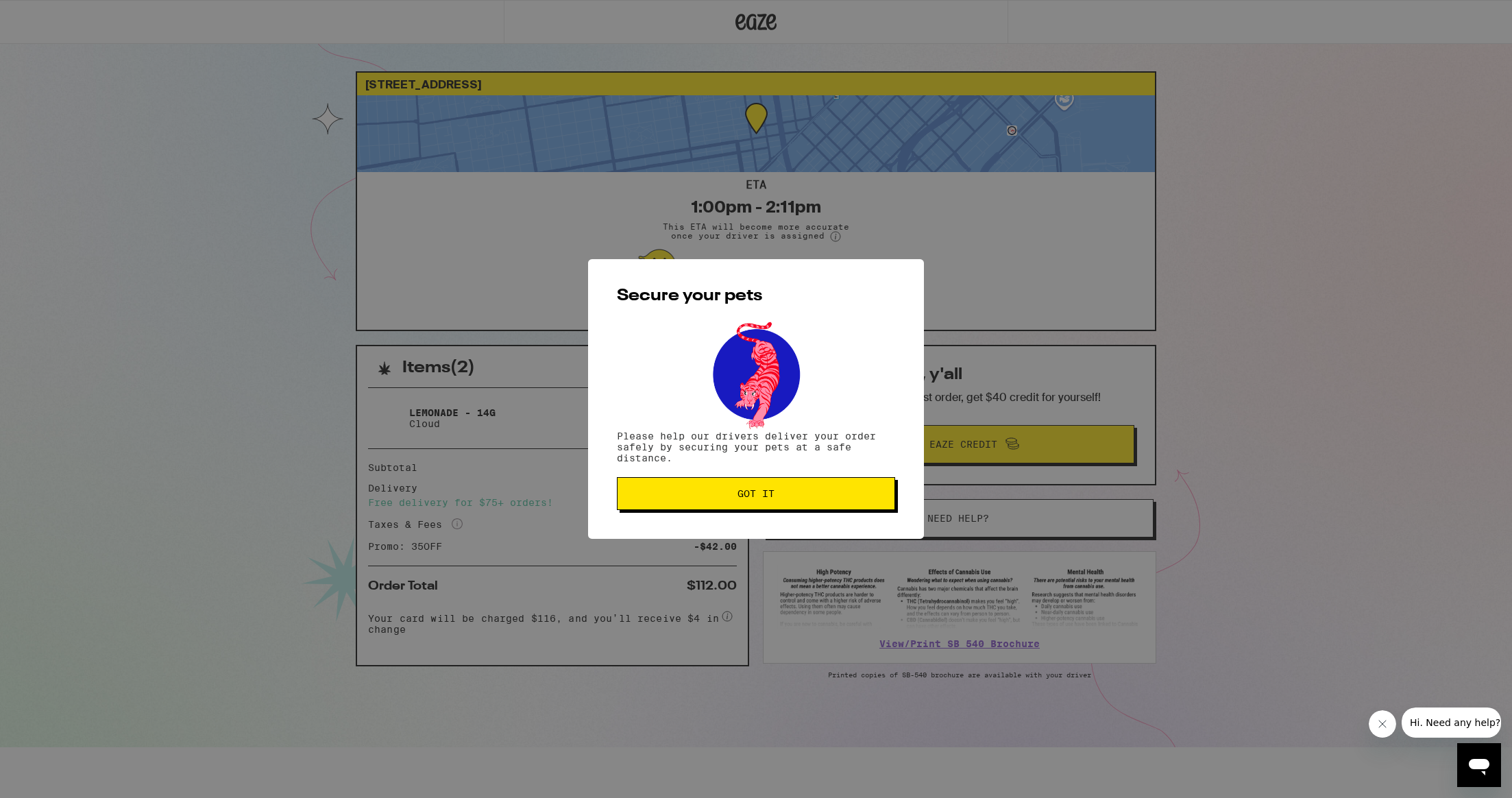
click at [819, 506] on button "Got it" at bounding box center [756, 493] width 279 height 33
